Goal: Check status: Check status

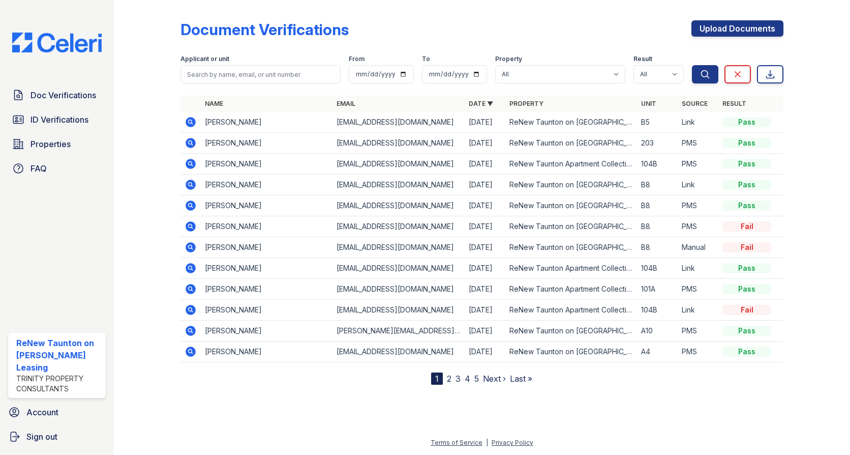
click at [189, 119] on icon at bounding box center [191, 122] width 10 height 10
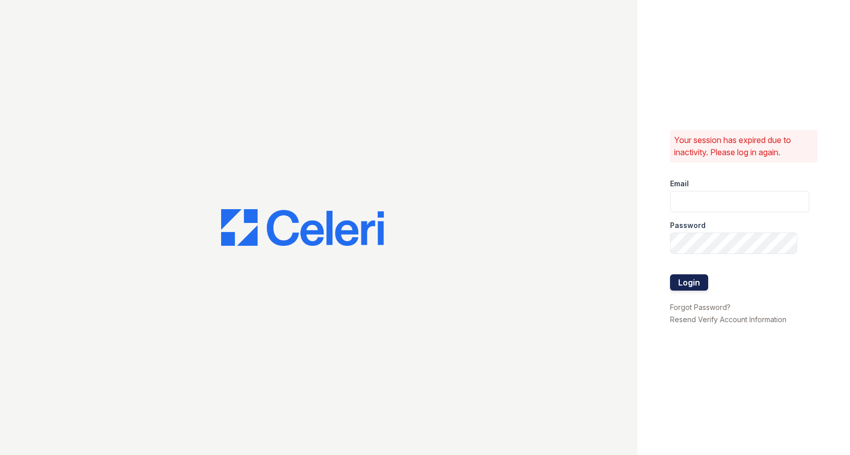
type input "renewtaunton@trinity-pm.com"
click at [700, 285] on button "Login" at bounding box center [689, 282] width 38 height 16
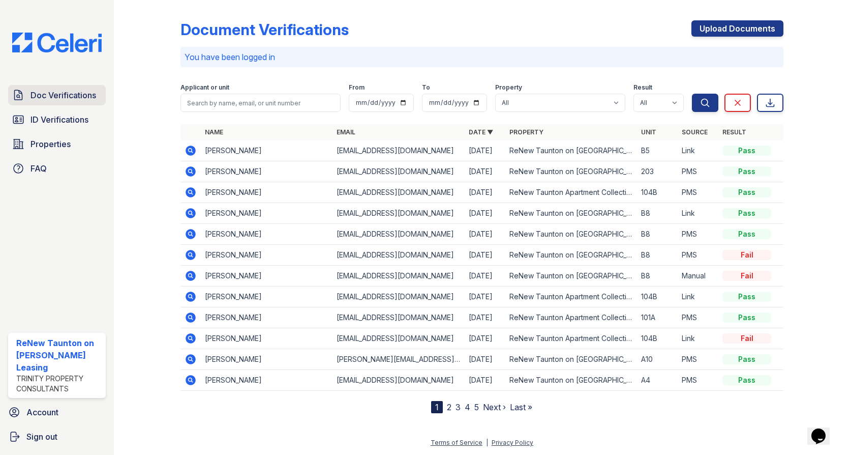
click at [56, 94] on span "Doc Verifications" at bounding box center [64, 95] width 66 height 12
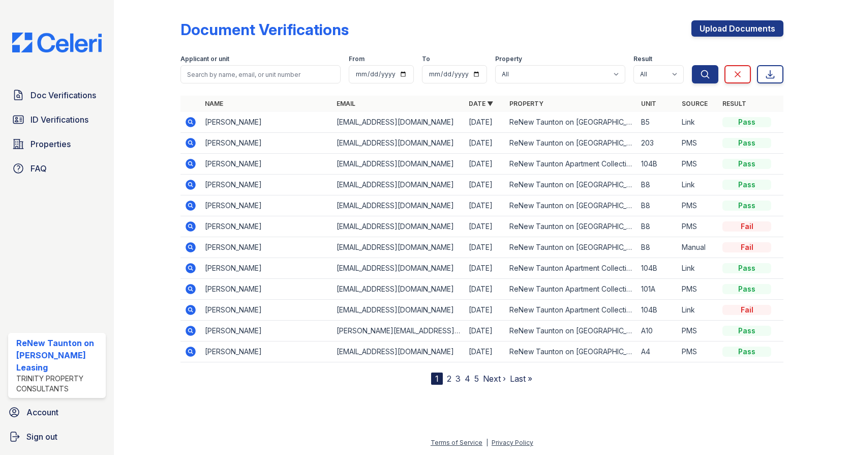
click at [195, 119] on icon at bounding box center [191, 122] width 12 height 12
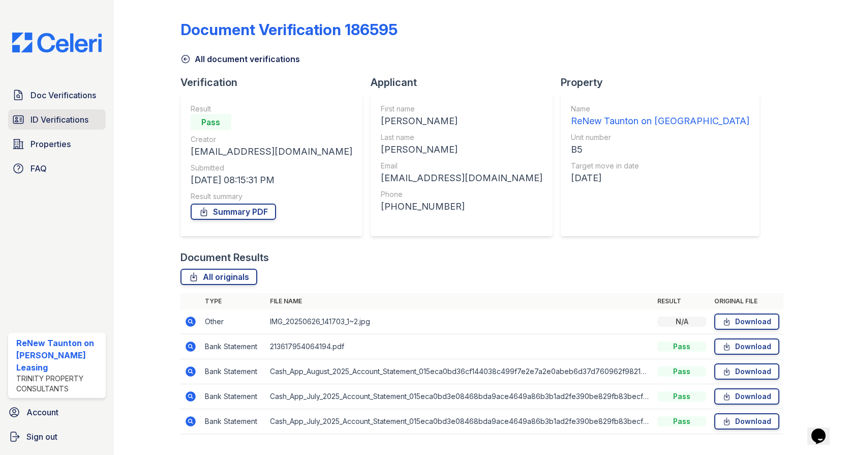
click at [67, 119] on span "ID Verifications" at bounding box center [60, 119] width 58 height 12
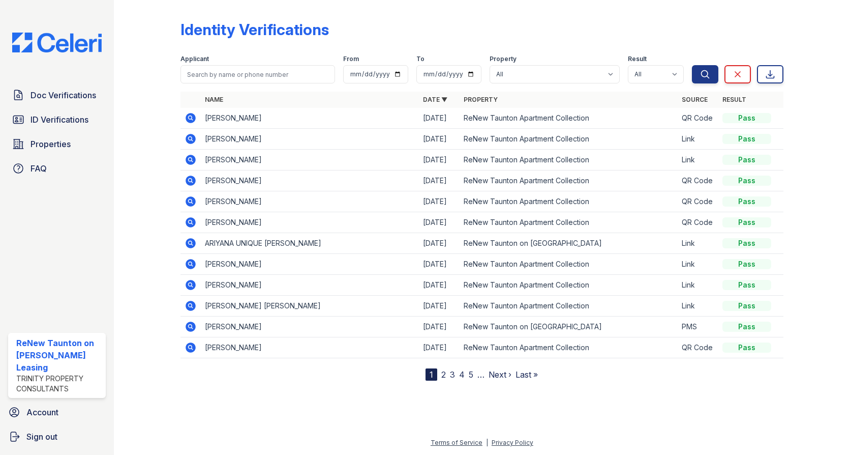
click at [67, 119] on span "ID Verifications" at bounding box center [60, 119] width 58 height 12
click at [48, 113] on span "ID Verifications" at bounding box center [60, 119] width 58 height 12
